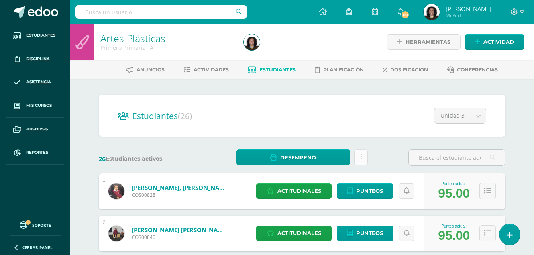
click at [363, 156] on link at bounding box center [361, 158] width 14 height 16
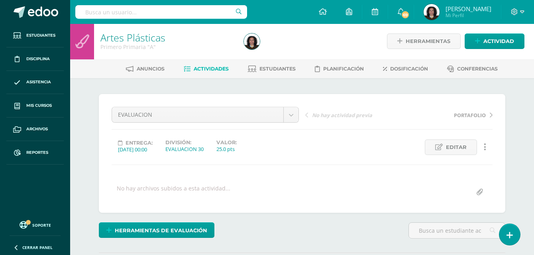
scroll to position [1, 0]
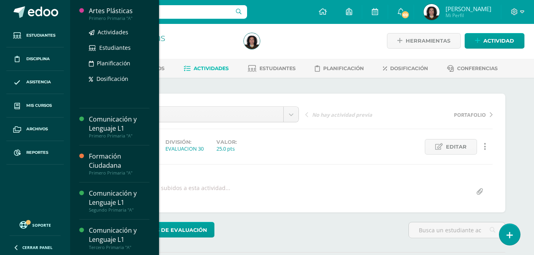
click at [120, 13] on div "Artes Plásticas" at bounding box center [119, 10] width 61 height 9
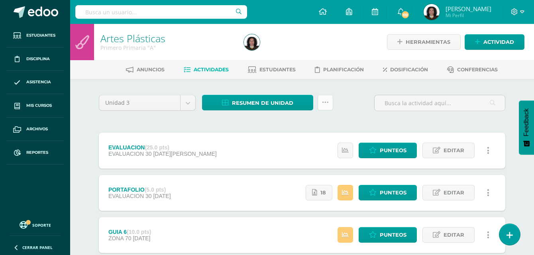
click at [322, 99] on icon at bounding box center [325, 102] width 7 height 7
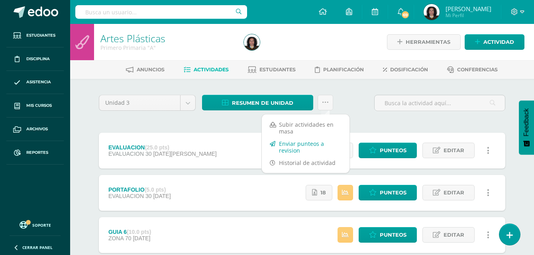
click at [298, 146] on link "Enviar punteos a revision" at bounding box center [306, 147] width 88 height 19
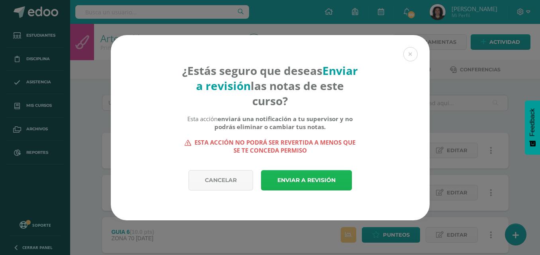
click at [295, 181] on link "Enviar a revisión" at bounding box center [306, 180] width 91 height 20
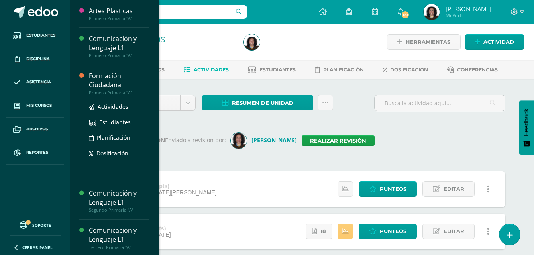
click at [105, 78] on div "Formación Ciudadana" at bounding box center [119, 80] width 61 height 18
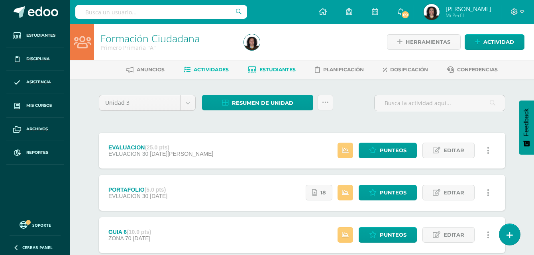
click at [269, 72] on span "Estudiantes" at bounding box center [278, 70] width 36 height 6
click at [327, 107] on link at bounding box center [326, 103] width 16 height 16
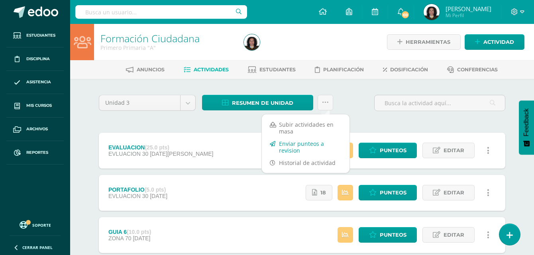
click at [303, 147] on link "Enviar punteos a revision" at bounding box center [306, 147] width 88 height 19
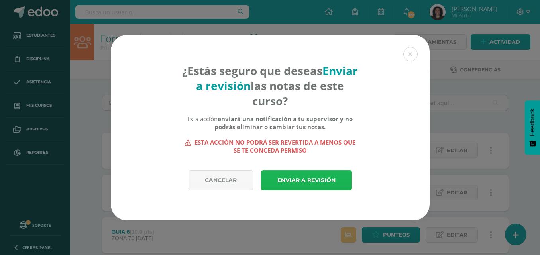
click at [298, 177] on link "Enviar a revisión" at bounding box center [306, 180] width 91 height 20
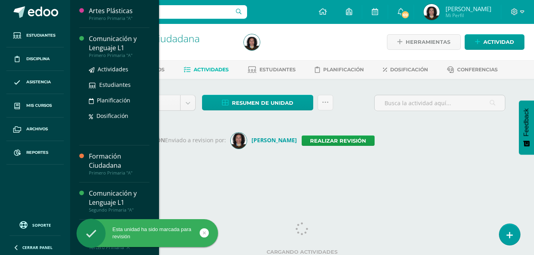
click at [104, 39] on div "Comunicación y Lenguaje L1" at bounding box center [119, 43] width 61 height 18
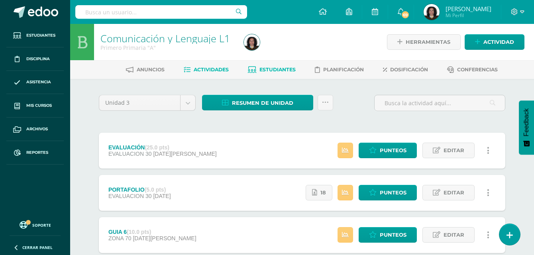
click at [283, 73] on link "Estudiantes" at bounding box center [272, 69] width 48 height 13
click at [324, 105] on icon at bounding box center [325, 102] width 7 height 7
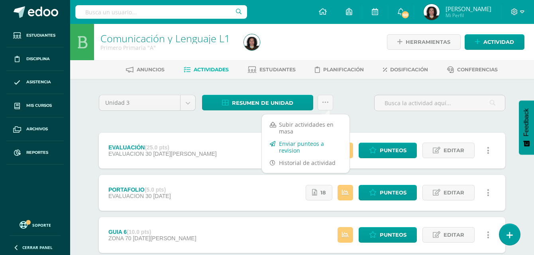
click at [285, 145] on link "Enviar punteos a revision" at bounding box center [306, 147] width 88 height 19
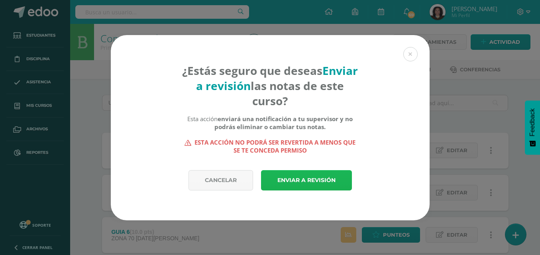
click at [298, 182] on link "Enviar a revisión" at bounding box center [306, 180] width 91 height 20
